Goal: Transaction & Acquisition: Purchase product/service

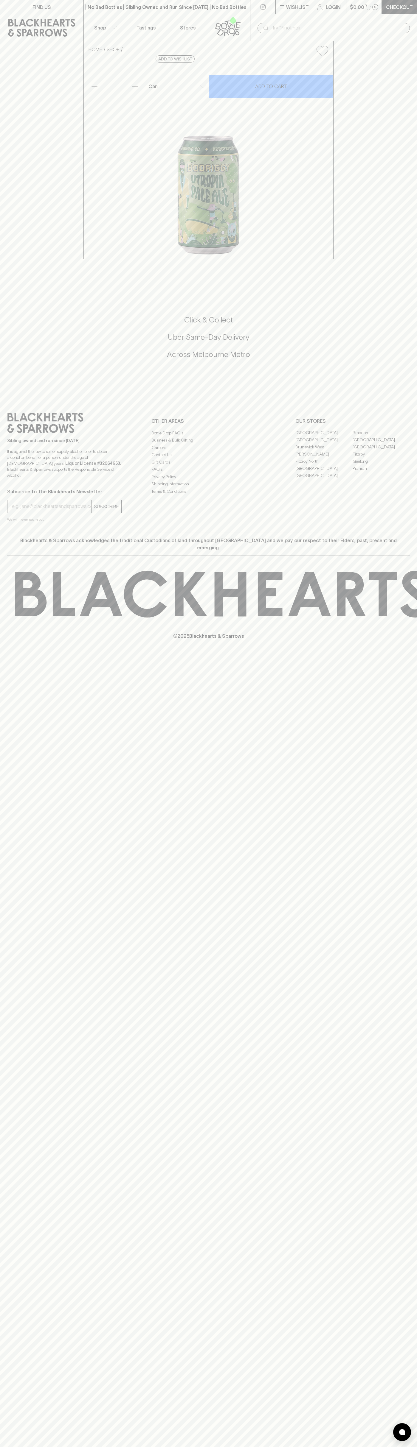
click at [310, 14] on div "​" at bounding box center [333, 27] width 167 height 27
click at [410, 36] on div "​" at bounding box center [333, 27] width 167 height 27
click at [34, 1447] on html "FIND US | No Bad Bottles | Sibling Owned and Run Since [DATE] | No Bad Bottles …" at bounding box center [208, 723] width 417 height 1447
click at [13, 1175] on div "FIND US | No Bad Bottles | Sibling Owned and Run Since [DATE] | No Bad Bottles …" at bounding box center [208, 723] width 417 height 1447
